Goal: Check status: Check status

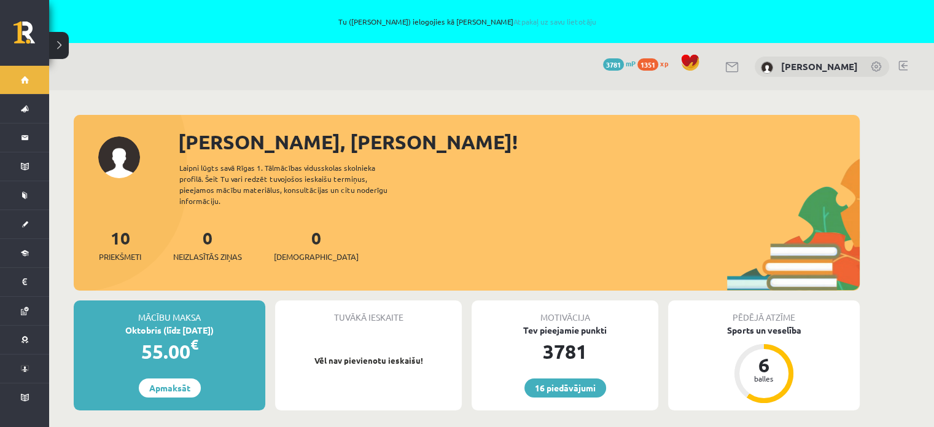
click at [530, 225] on div "10 Priekšmeti 0 Neizlasītās ziņas 0 Ieskaites" at bounding box center [467, 258] width 786 height 66
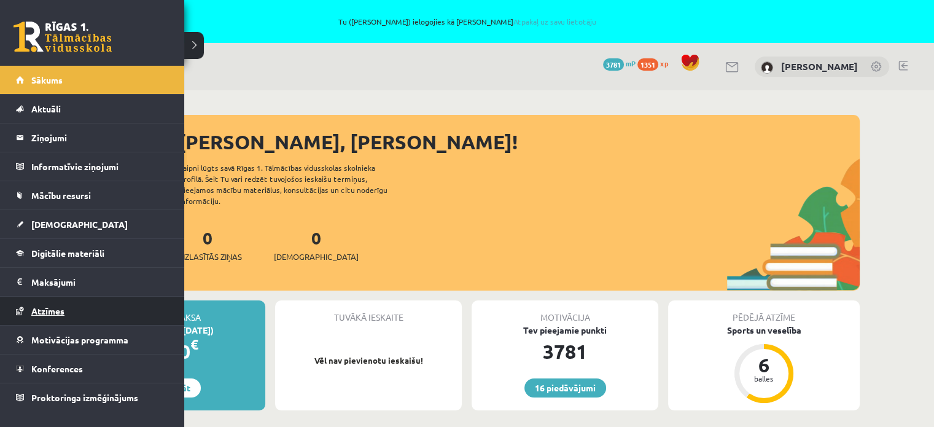
click at [60, 307] on span "Atzīmes" at bounding box center [47, 310] width 33 height 11
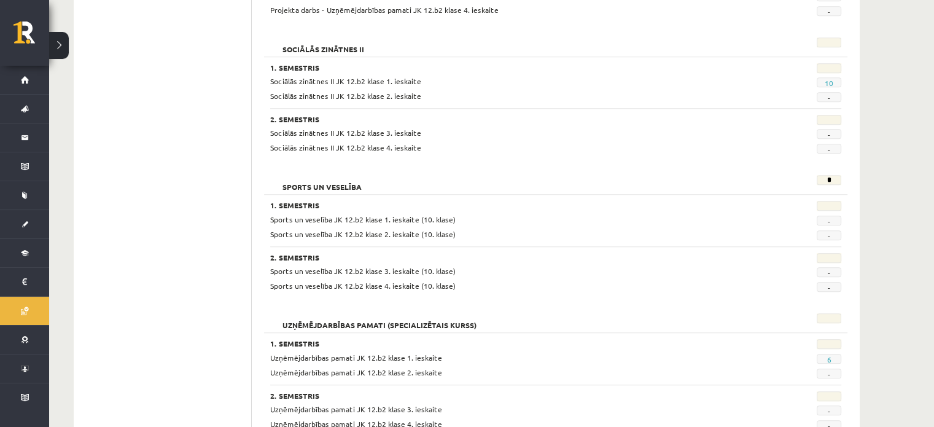
scroll to position [1088, 0]
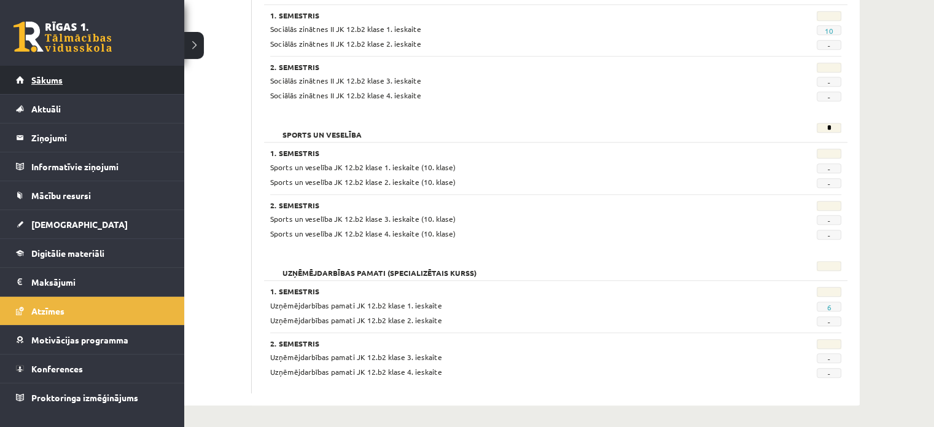
click at [54, 82] on span "Sākums" at bounding box center [46, 79] width 31 height 11
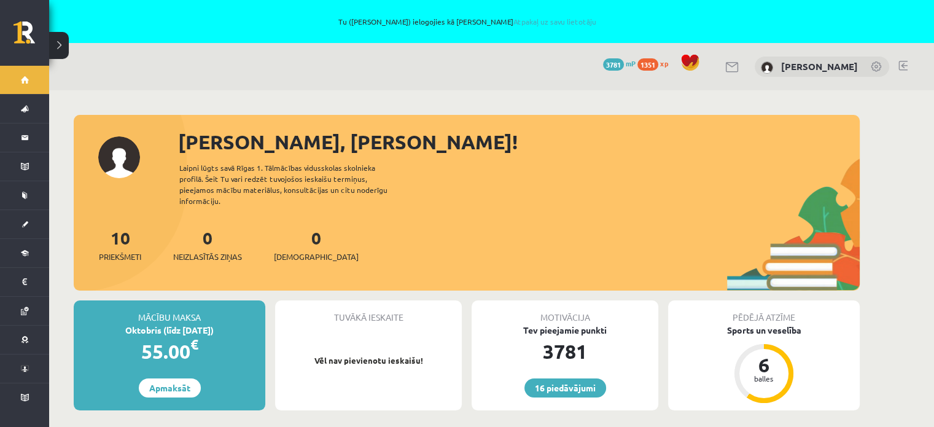
click at [372, 388] on div "Tuvākā ieskaite Vēl nav pievienotu ieskaišu!" at bounding box center [368, 355] width 187 height 110
click at [346, 385] on div "Tuvākā ieskaite Vēl nav pievienotu ieskaišu!" at bounding box center [368, 355] width 187 height 110
click at [110, 73] on div "16 Dāvanas 3781 mP 1351 xp Amanda Lorberga" at bounding box center [491, 66] width 885 height 47
click at [475, 148] on div "[PERSON_NAME], [PERSON_NAME]!" at bounding box center [519, 141] width 682 height 29
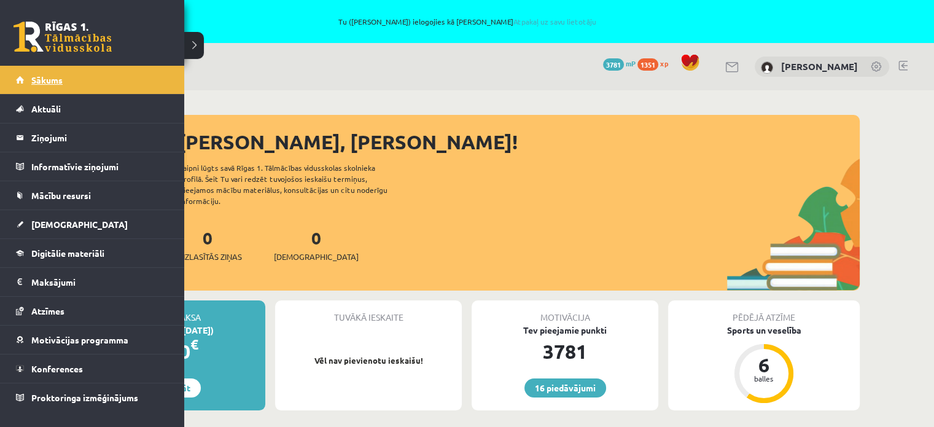
click at [34, 78] on span "Sākums" at bounding box center [46, 79] width 31 height 11
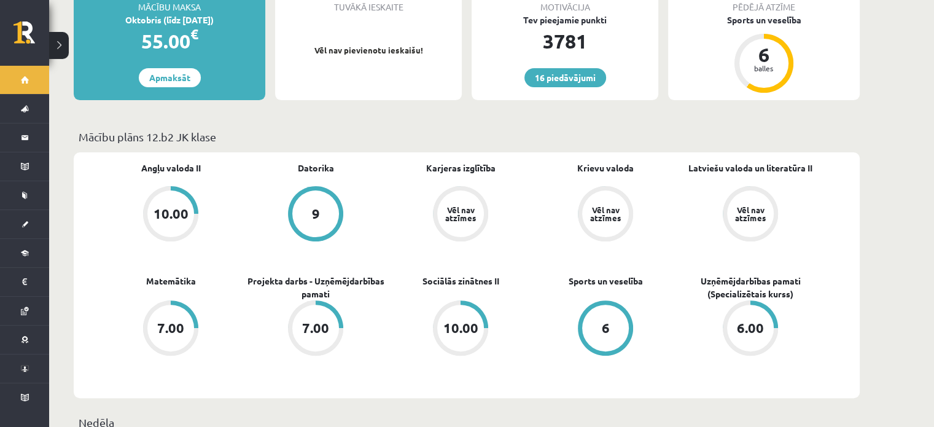
scroll to position [369, 0]
